Goal: Entertainment & Leisure: Consume media (video, audio)

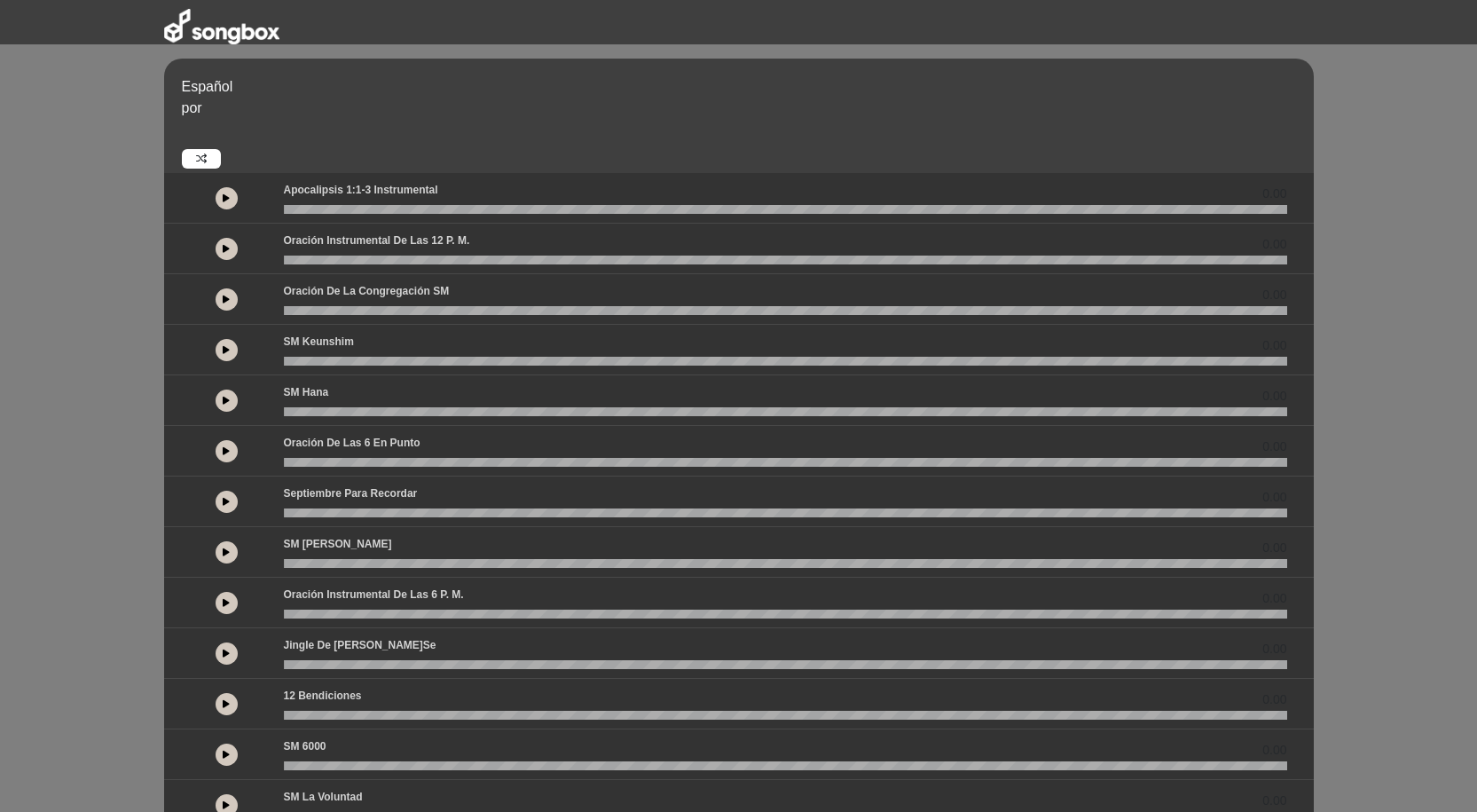
click at [230, 199] on button at bounding box center [227, 198] width 22 height 22
click at [226, 200] on icon at bounding box center [227, 198] width 7 height 9
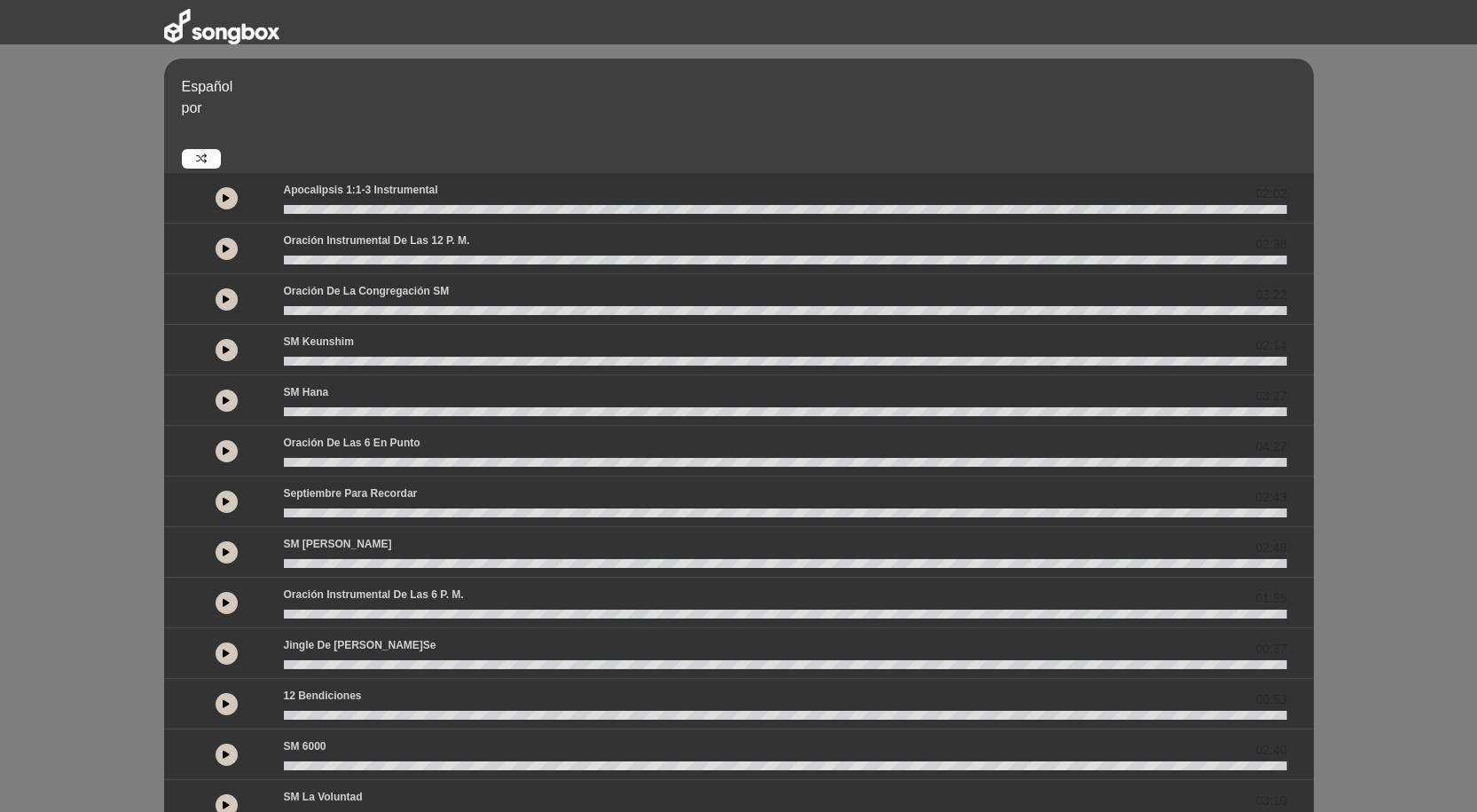
scroll to position [213, 0]
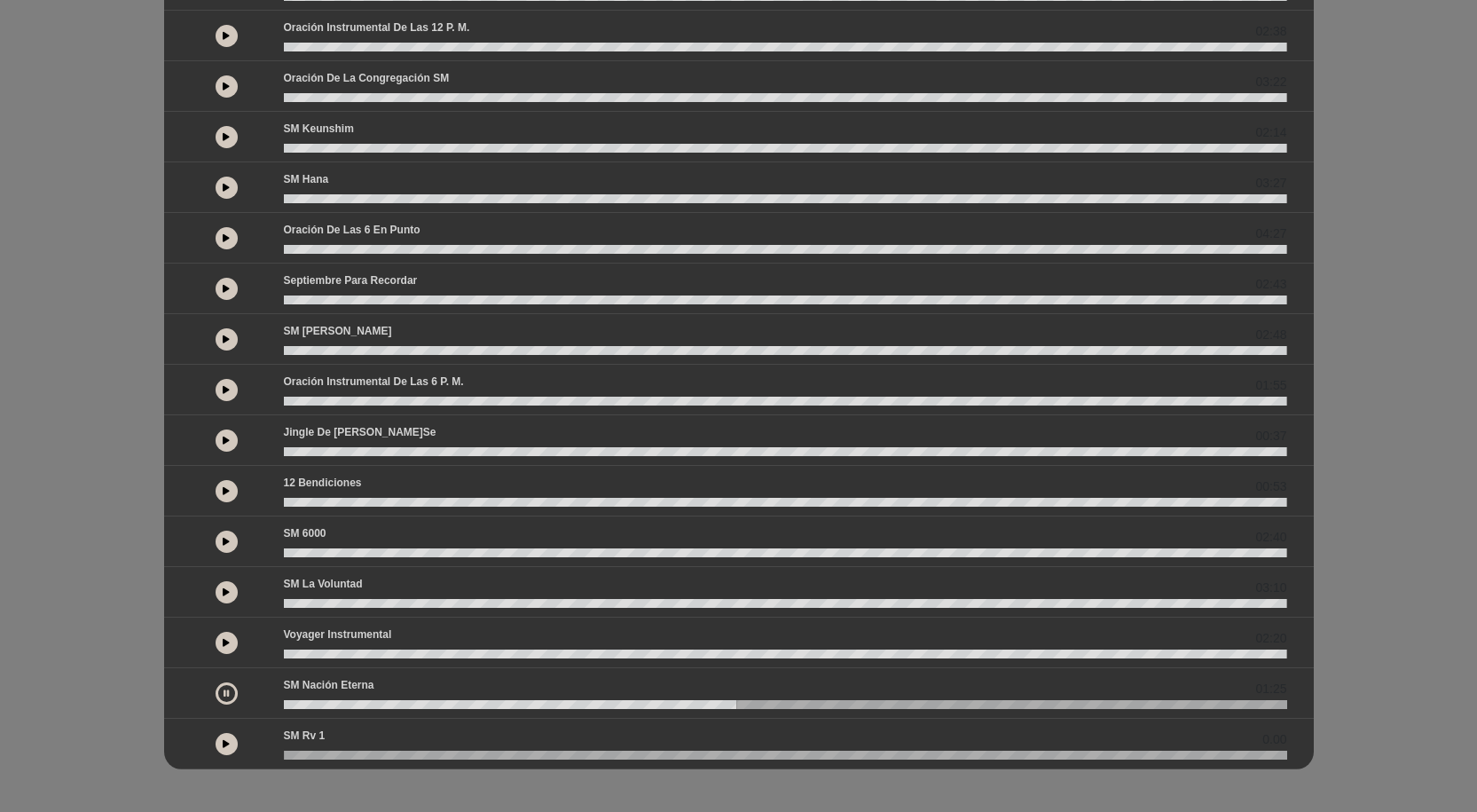
click at [227, 736] on button at bounding box center [227, 743] width 22 height 22
click at [227, 742] on icon at bounding box center [227, 743] width 5 height 9
click at [0, 0] on icon at bounding box center [0, 0] width 0 height 0
click at [227, 742] on icon at bounding box center [227, 743] width 5 height 9
